Goal: Find contact information: Find contact information

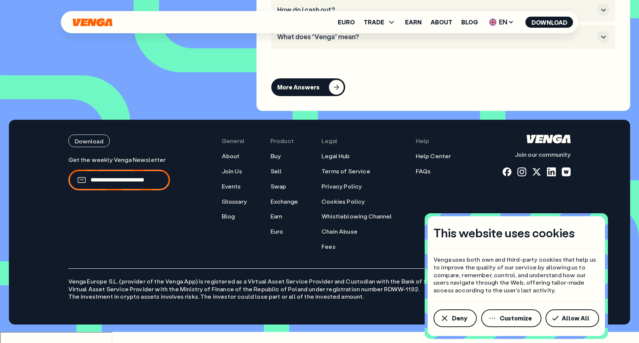
scroll to position [3467, 0]
click at [566, 317] on span "Allow All" at bounding box center [576, 318] width 28 height 6
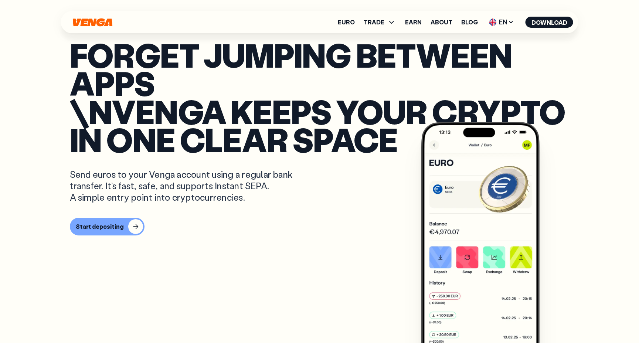
scroll to position [213, 0]
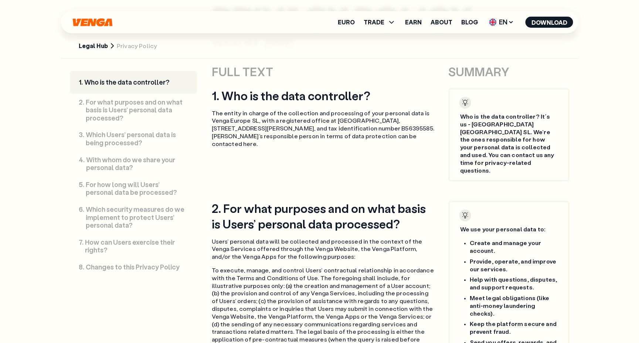
scroll to position [377, 0]
drag, startPoint x: 336, startPoint y: 120, endPoint x: 329, endPoint y: 128, distance: 10.8
click at [329, 128] on p "The entity in charge of the collection and processing of your personal data is …" at bounding box center [323, 128] width 223 height 38
copy p "[GEOGRAPHIC_DATA], [STREET_ADDRESS][PERSON_NAME]"
click at [335, 119] on p "The entity in charge of the collection and processing of your personal data is …" at bounding box center [323, 128] width 223 height 38
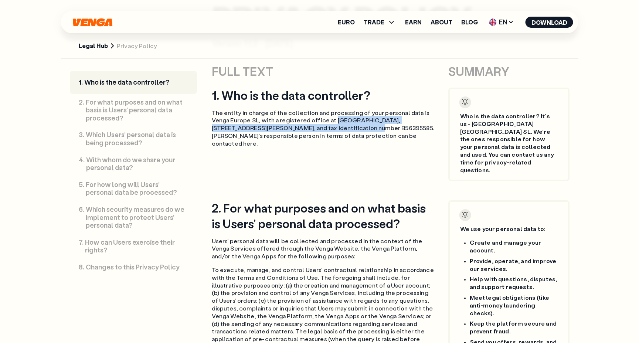
drag, startPoint x: 333, startPoint y: 119, endPoint x: 328, endPoint y: 128, distance: 10.1
click at [328, 128] on p "The entity in charge of the collection and processing of your personal data is …" at bounding box center [323, 128] width 223 height 38
copy p "[GEOGRAPHIC_DATA], [STREET_ADDRESS][PERSON_NAME]"
